Goal: Task Accomplishment & Management: Complete application form

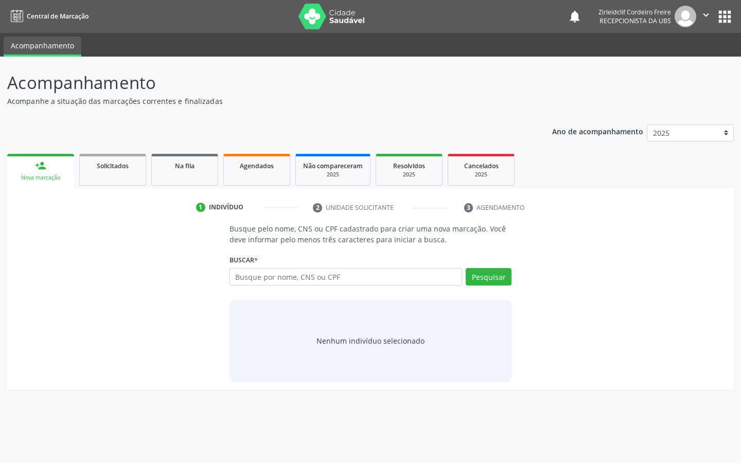
click at [261, 271] on input "text" at bounding box center [346, 276] width 233 height 17
click at [497, 278] on button "Pesquisar" at bounding box center [489, 276] width 46 height 17
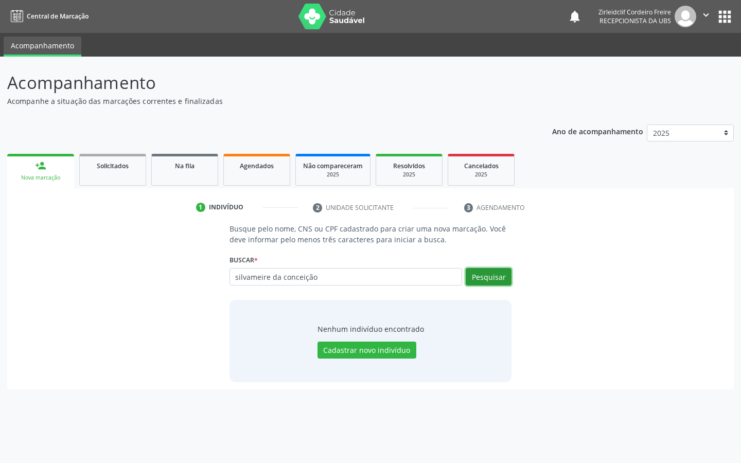
click at [488, 281] on button "Pesquisar" at bounding box center [489, 276] width 46 height 17
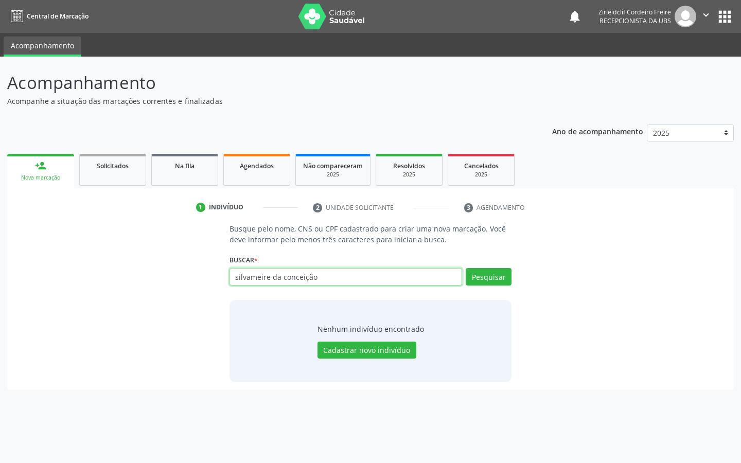
click at [310, 277] on input "silvameire da conceição" at bounding box center [346, 276] width 233 height 17
type input "silvameire da conceiçao"
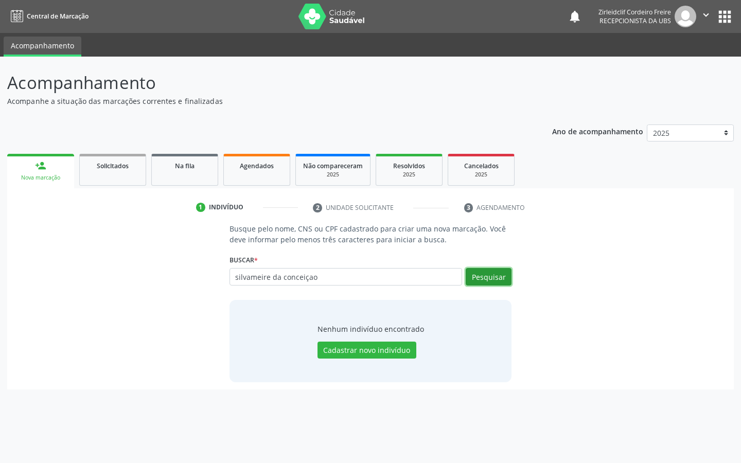
click at [484, 277] on button "Pesquisar" at bounding box center [489, 276] width 46 height 17
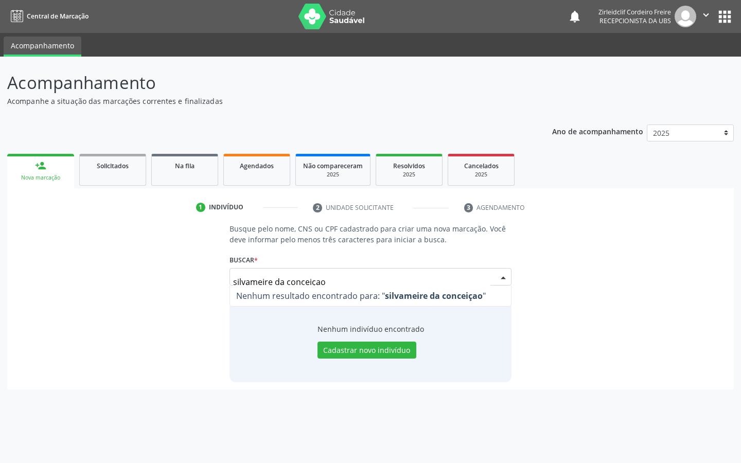
click at [331, 281] on input "silvameire da conceiçao" at bounding box center [362, 282] width 258 height 21
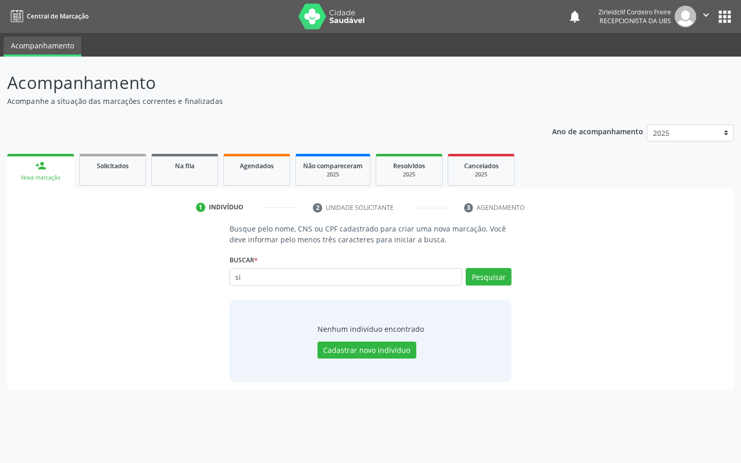
type input "s"
type input "4"
type input "04352364401"
click at [498, 278] on button "Pesquisar" at bounding box center [489, 276] width 46 height 17
type input "04352364401"
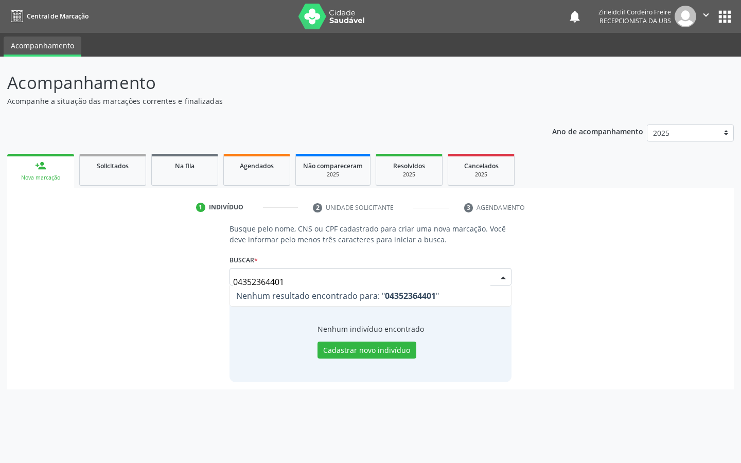
click at [293, 277] on input "04352364401" at bounding box center [362, 282] width 258 height 21
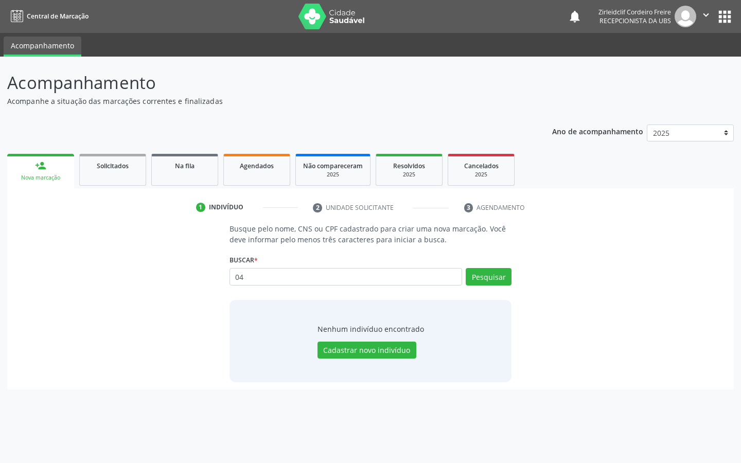
type input "0"
click at [58, 170] on link "person_add Nova marcação" at bounding box center [40, 171] width 67 height 34
click at [253, 165] on span "Agendados" at bounding box center [257, 166] width 34 height 9
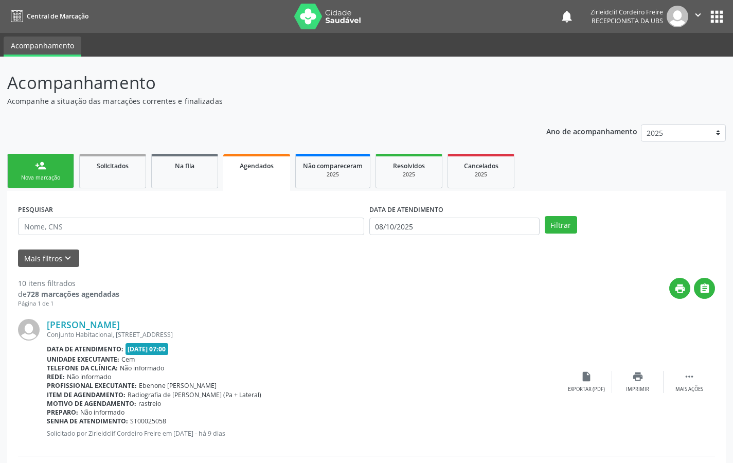
click at [45, 175] on div "Nova marcação" at bounding box center [40, 178] width 51 height 8
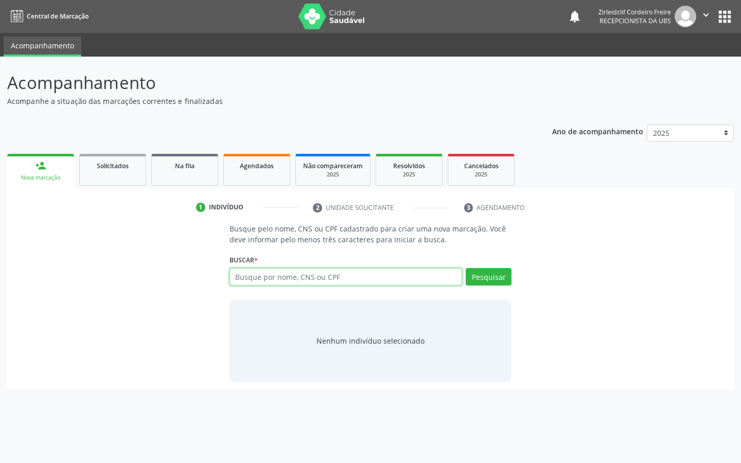
click at [259, 276] on input "text" at bounding box center [346, 276] width 233 height 17
type input "04352364401"
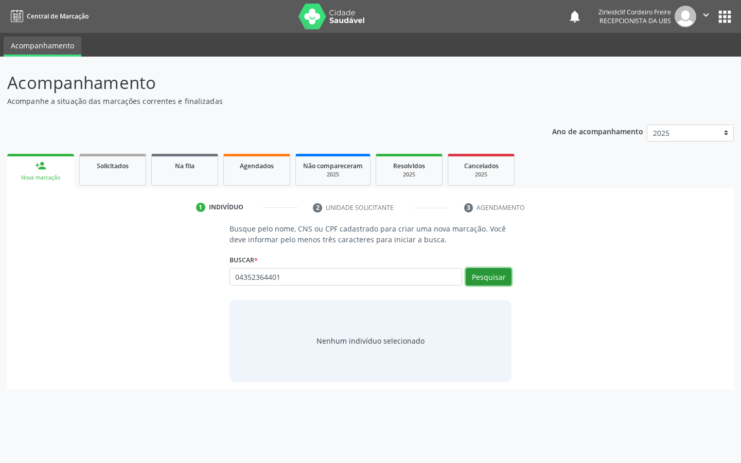
click at [482, 277] on button "Pesquisar" at bounding box center [489, 276] width 46 height 17
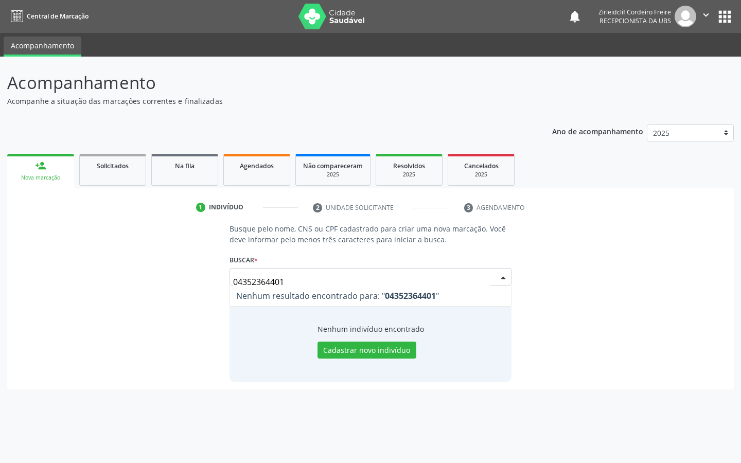
click at [294, 279] on input "04352364401" at bounding box center [362, 282] width 258 height 21
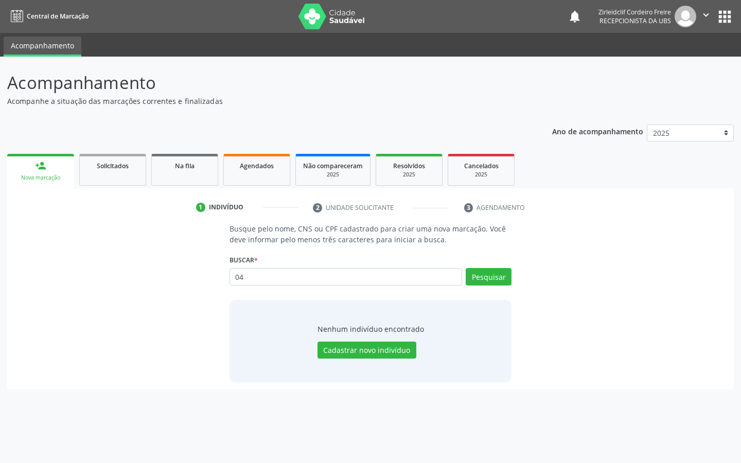
type input "0"
click at [114, 174] on link "Solicitados" at bounding box center [112, 170] width 67 height 32
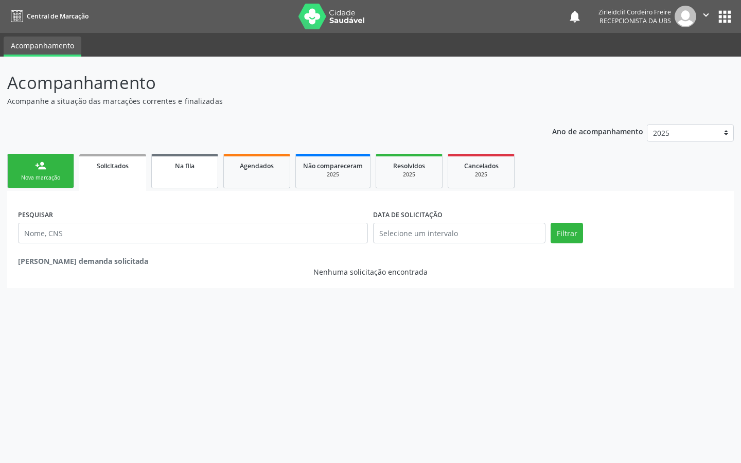
click at [196, 172] on link "Na fila" at bounding box center [184, 171] width 67 height 34
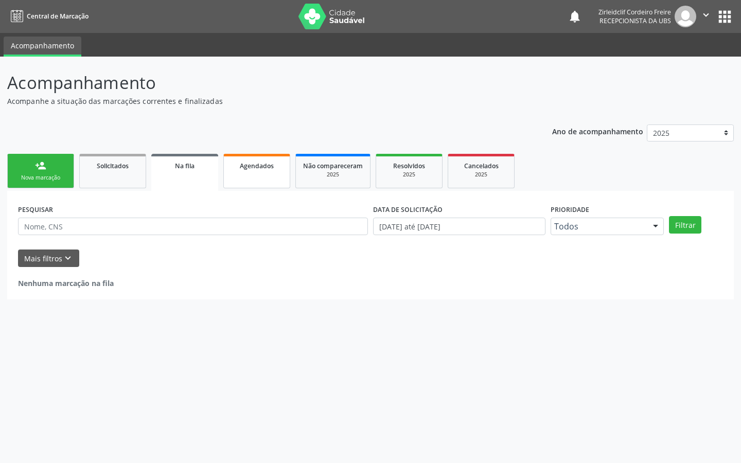
click at [261, 174] on link "Agendados" at bounding box center [256, 171] width 67 height 34
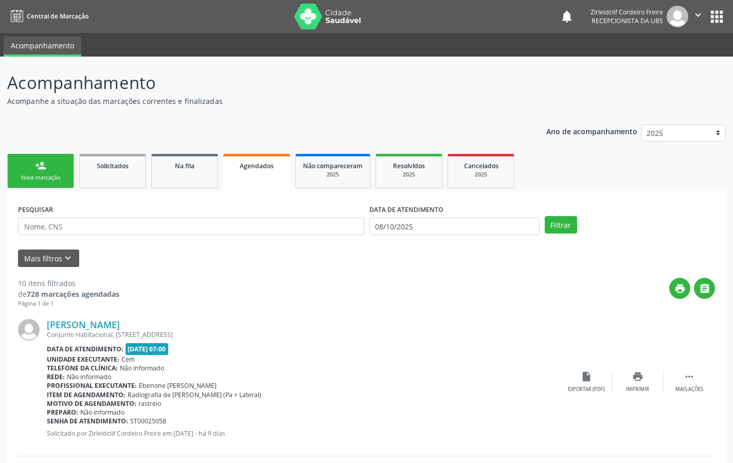
click at [19, 169] on link "person_add Nova marcação" at bounding box center [40, 171] width 67 height 34
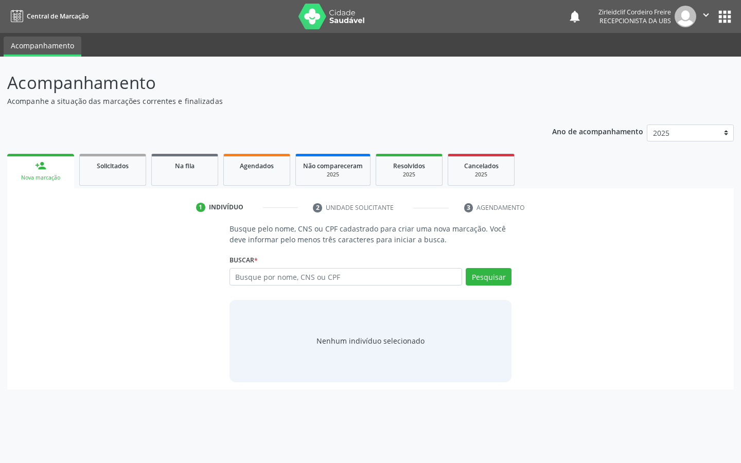
click at [682, 16] on img at bounding box center [686, 17] width 22 height 22
click at [344, 21] on img at bounding box center [331, 17] width 67 height 26
